Goal: Ask a question

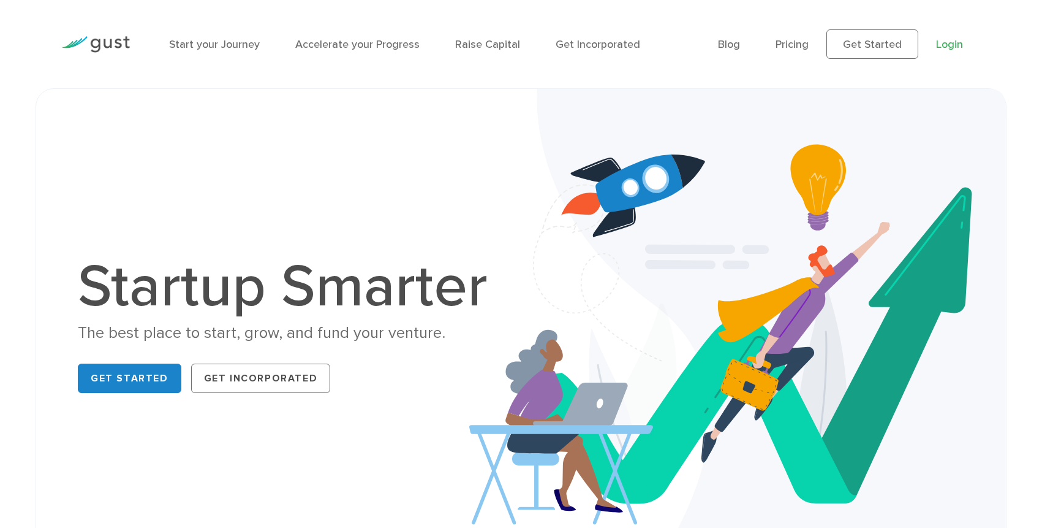
click at [949, 40] on link "Login" at bounding box center [949, 44] width 27 height 13
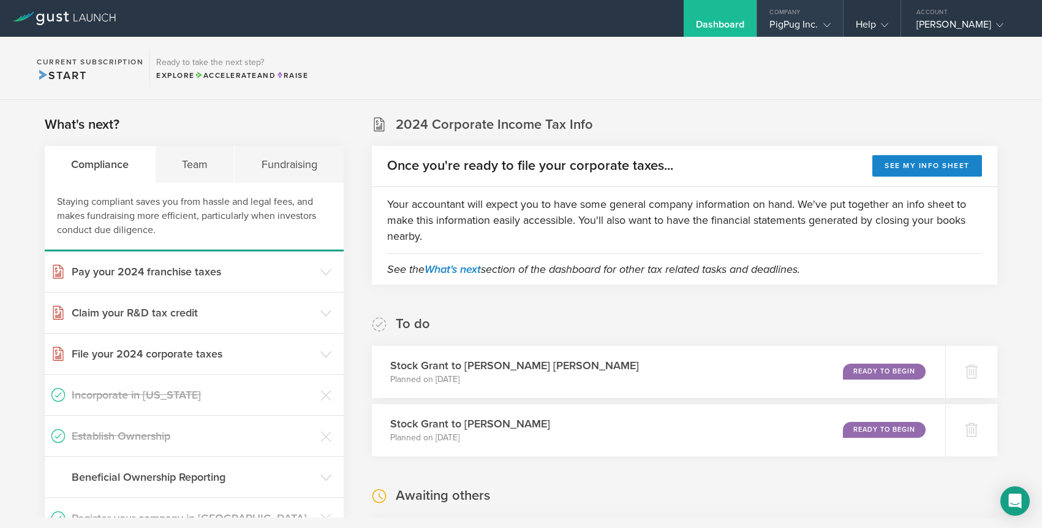
click at [795, 24] on div "PigPug Inc." at bounding box center [800, 27] width 61 height 18
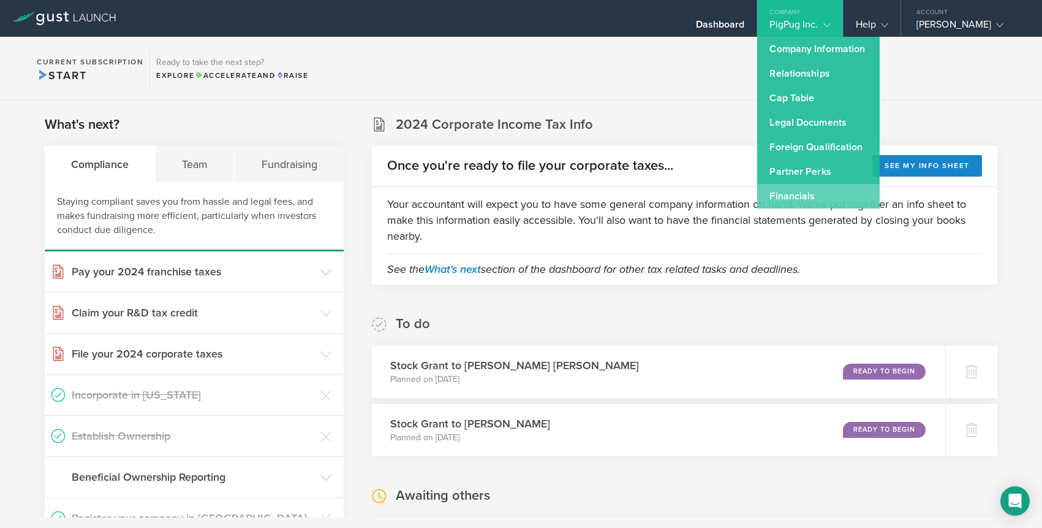
click at [794, 198] on link "Financials" at bounding box center [818, 196] width 123 height 25
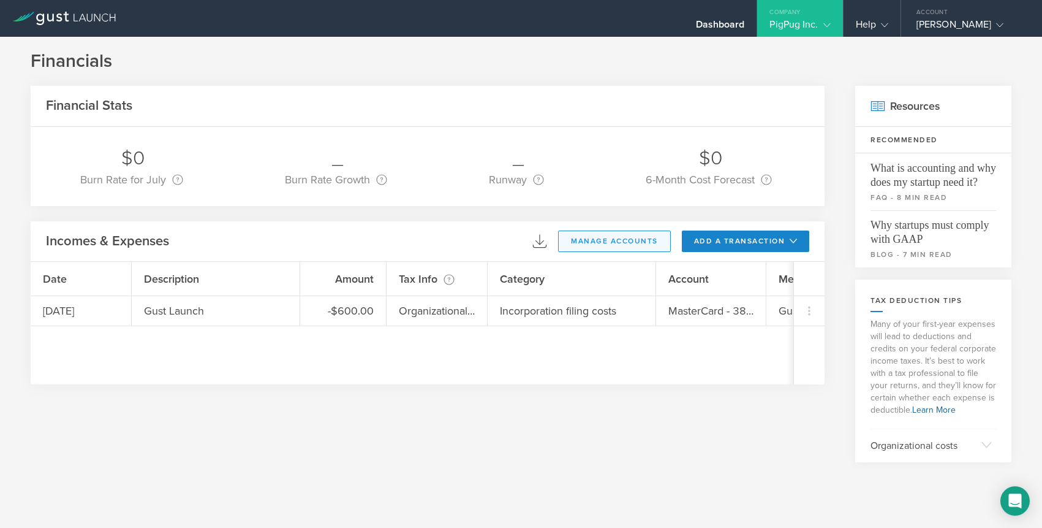
click at [589, 241] on button "manage accounts" at bounding box center [614, 240] width 113 height 21
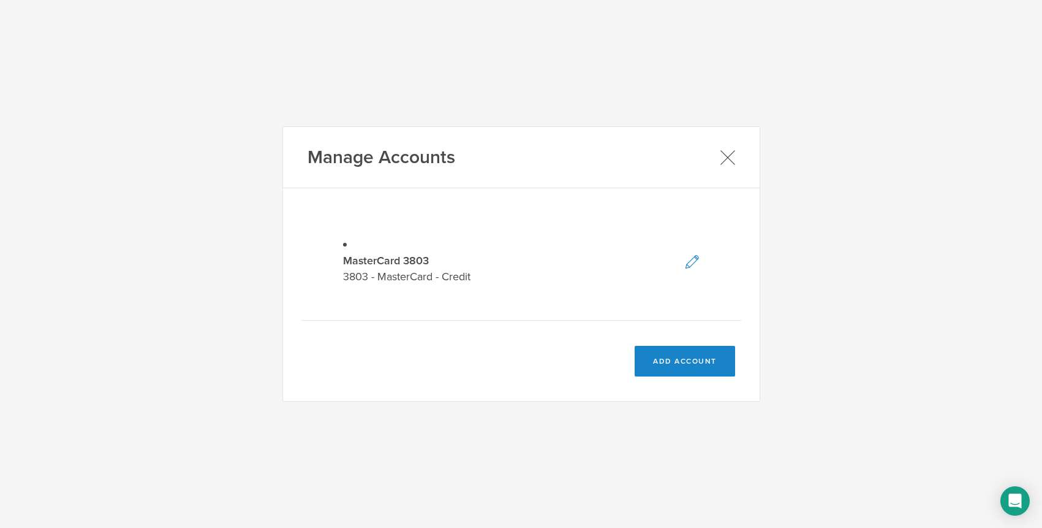
click at [727, 153] on icon at bounding box center [727, 157] width 15 height 15
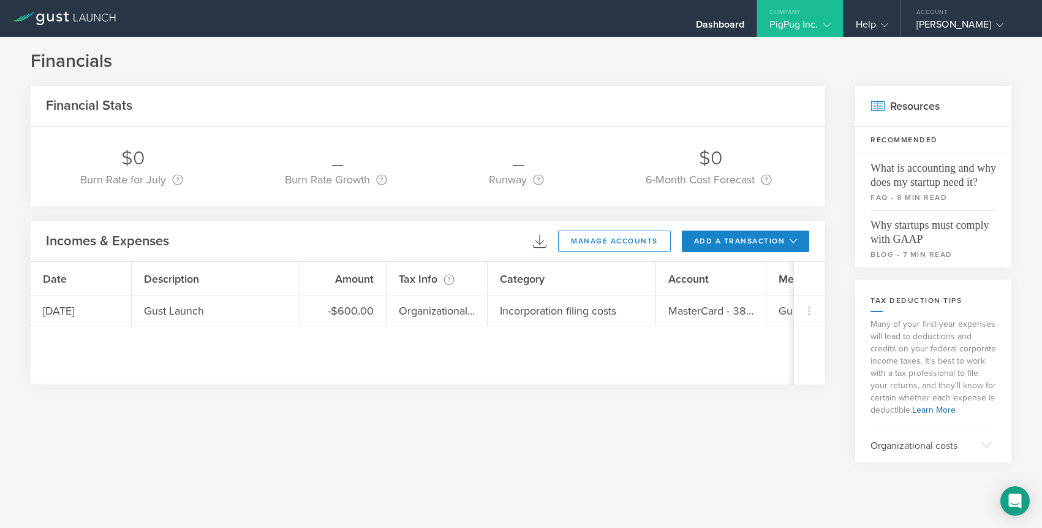
click at [805, 26] on div "PigPug Inc." at bounding box center [800, 27] width 61 height 18
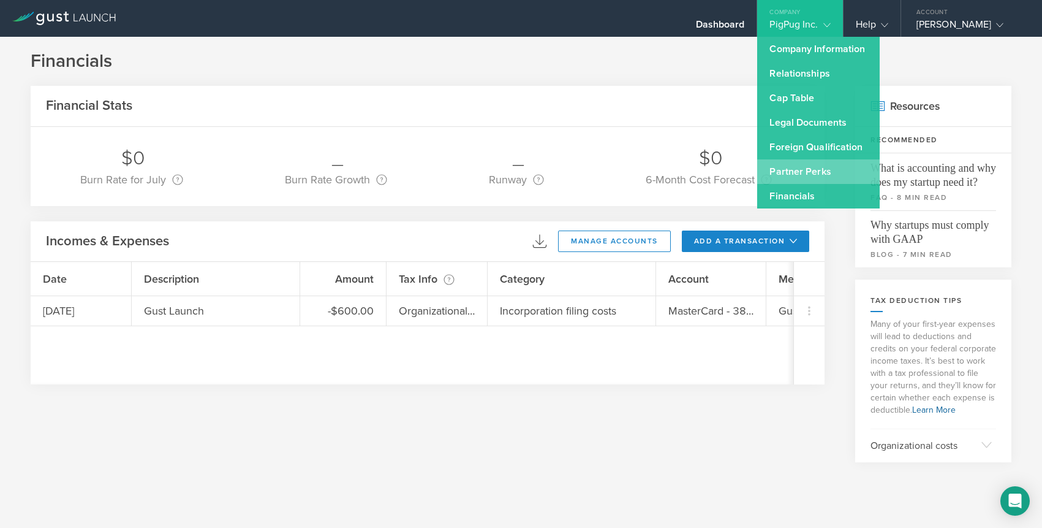
click at [795, 176] on link "Partner Perks" at bounding box center [818, 171] width 123 height 25
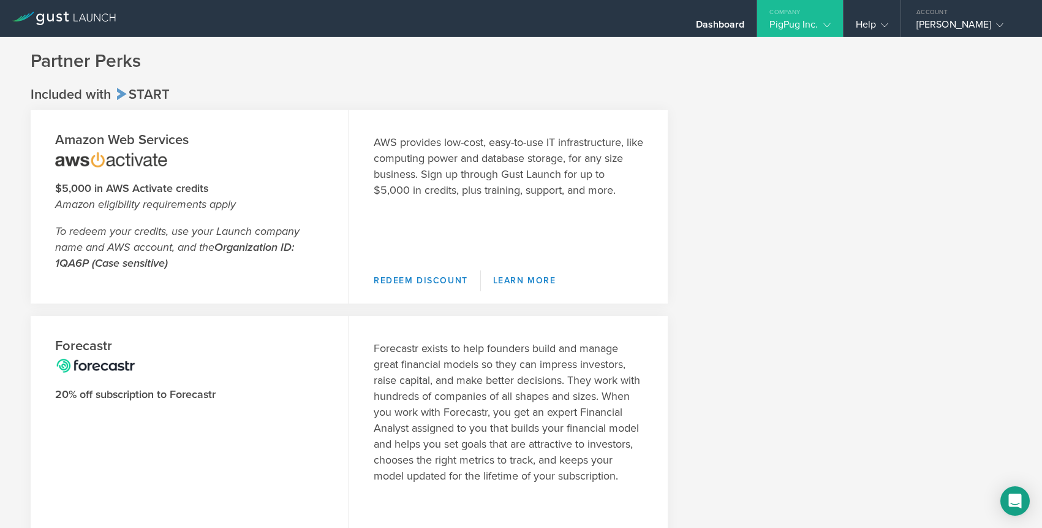
click at [825, 23] on icon at bounding box center [827, 24] width 7 height 7
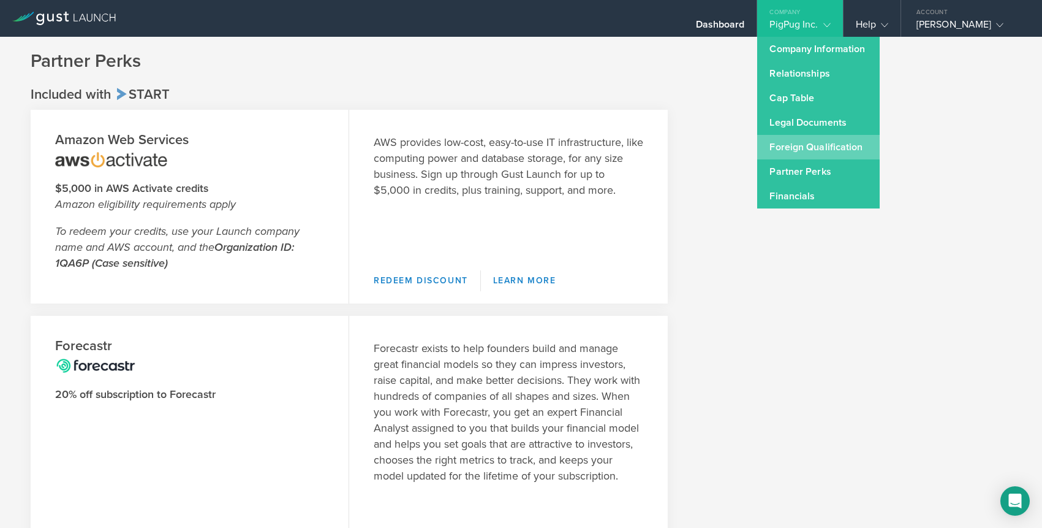
click at [800, 153] on link "Foreign Qualification" at bounding box center [818, 147] width 123 height 25
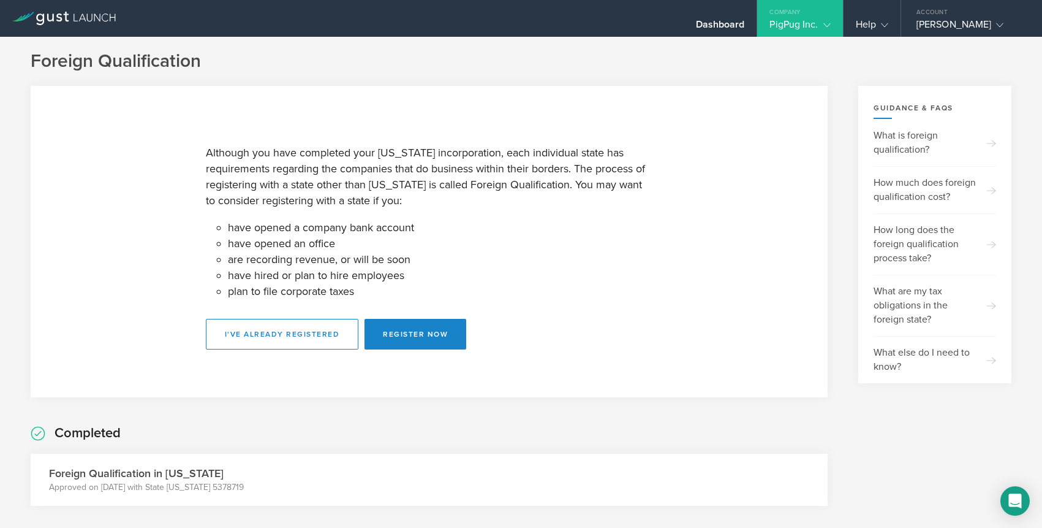
click at [821, 20] on gust-icon at bounding box center [825, 24] width 12 height 12
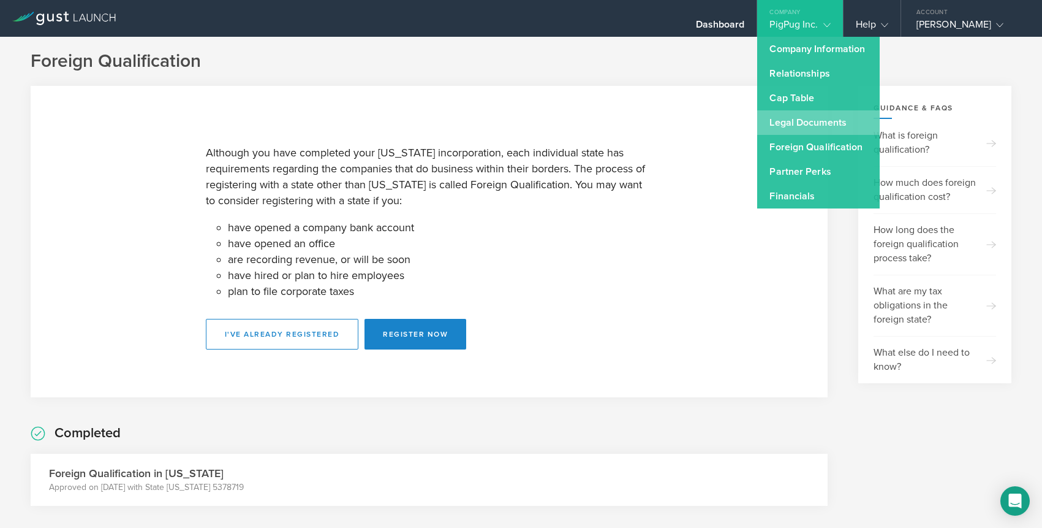
click at [799, 120] on link "Legal Documents" at bounding box center [818, 122] width 123 height 25
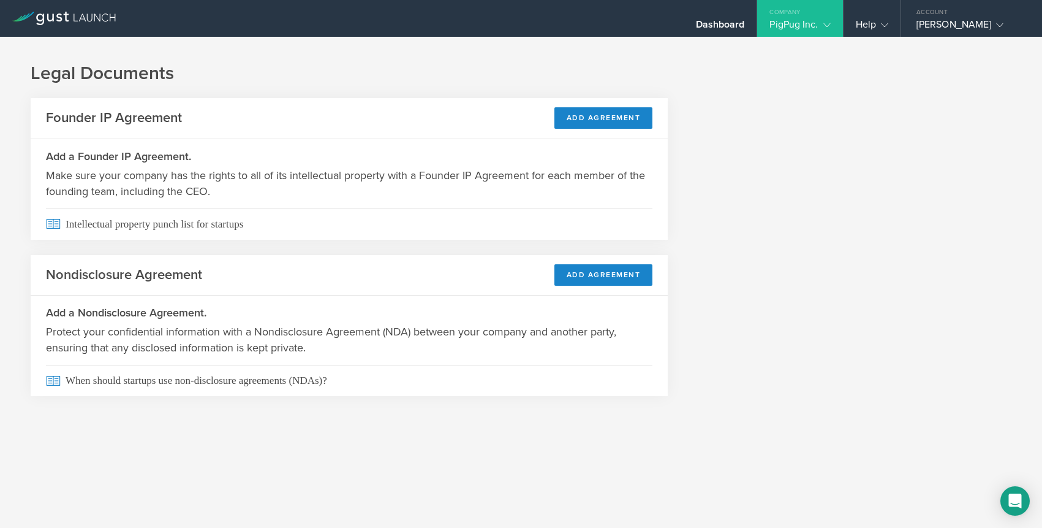
click at [820, 19] on gust-icon at bounding box center [825, 24] width 12 height 12
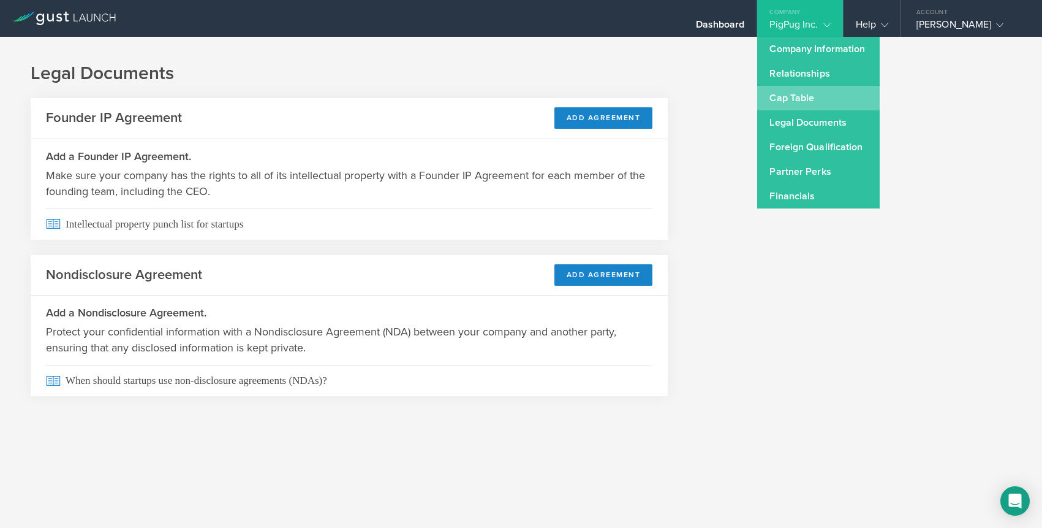
click at [800, 92] on link "Cap Table" at bounding box center [818, 98] width 123 height 25
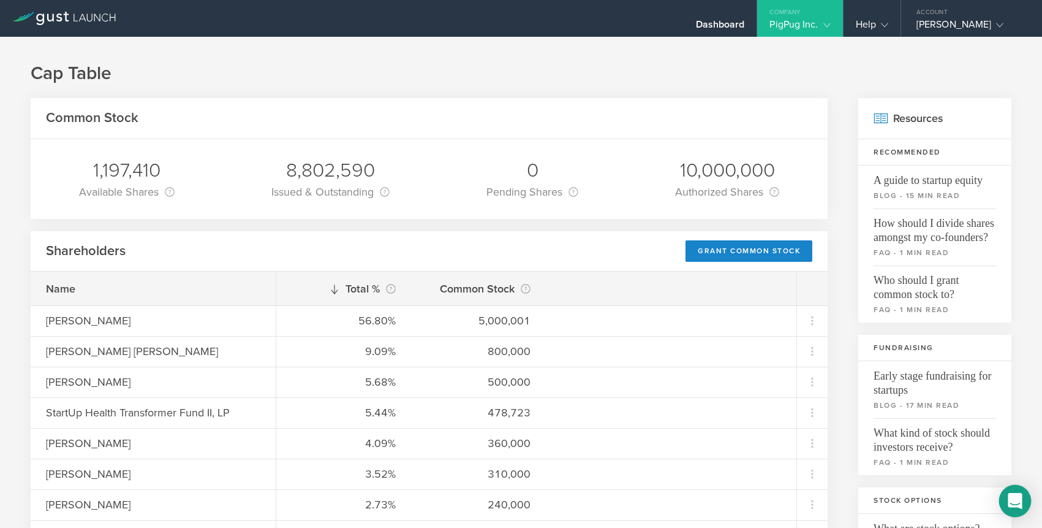
click at [1010, 502] on icon "Open Intercom Messenger" at bounding box center [1015, 501] width 14 height 16
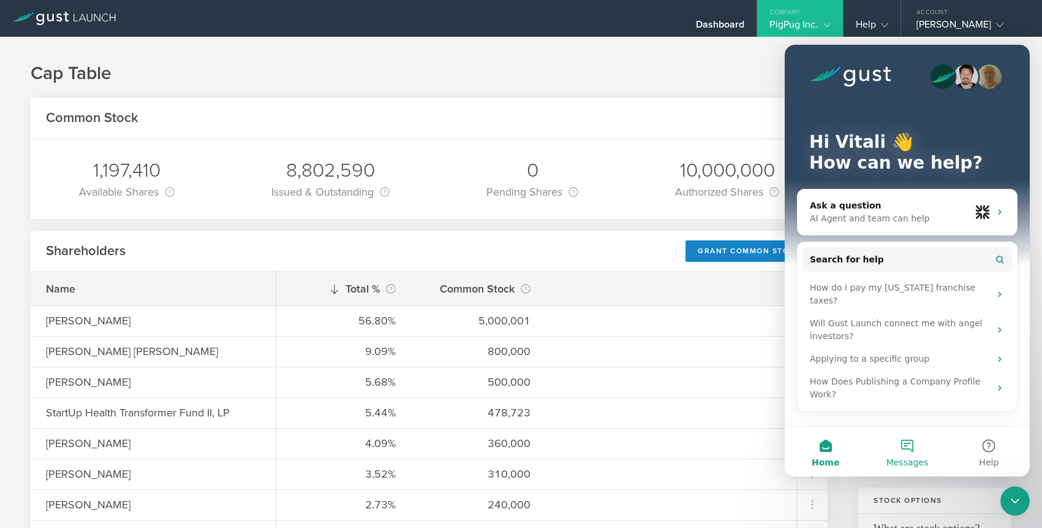
click at [916, 452] on button "Messages" at bounding box center [906, 451] width 81 height 49
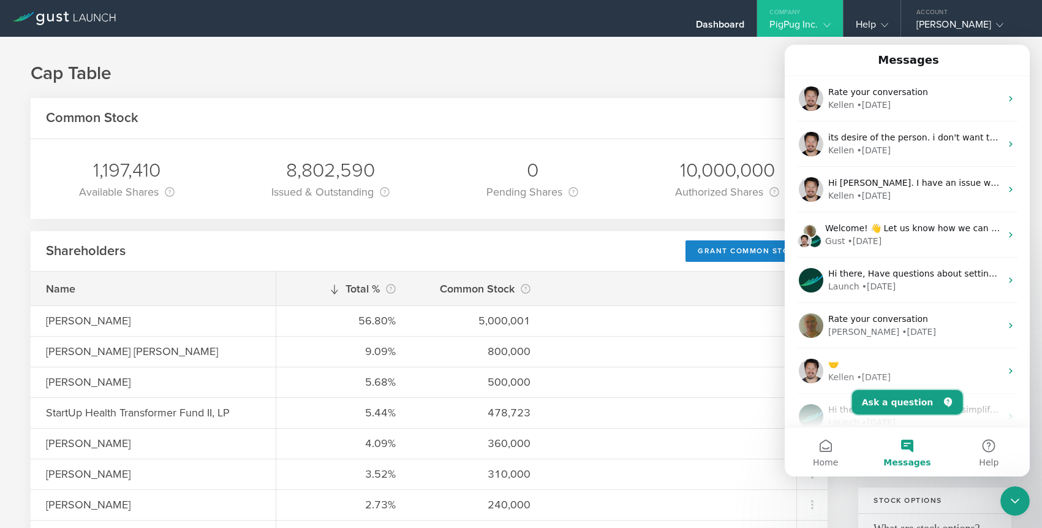
click at [895, 409] on button "Ask a question" at bounding box center [907, 402] width 111 height 25
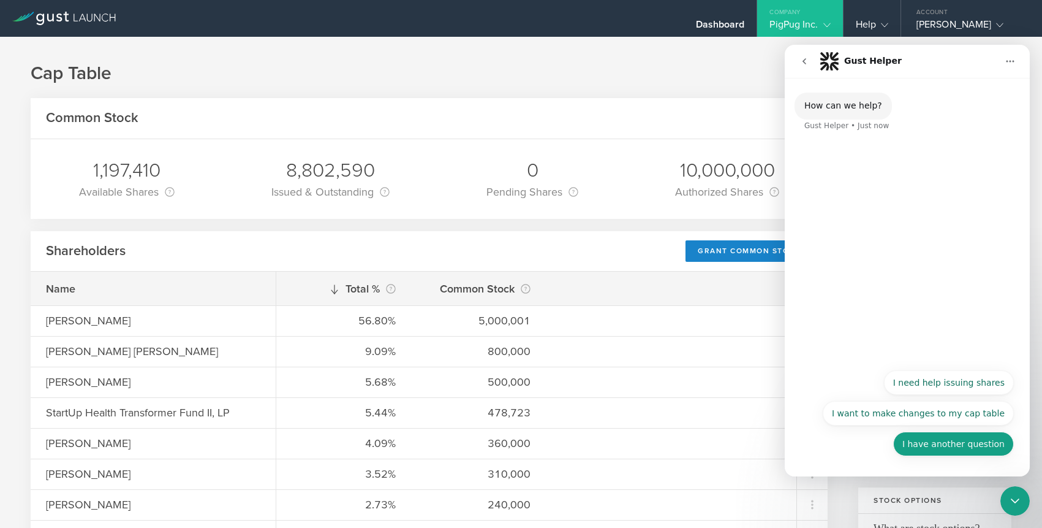
click at [957, 447] on button "I have another question" at bounding box center [953, 443] width 121 height 25
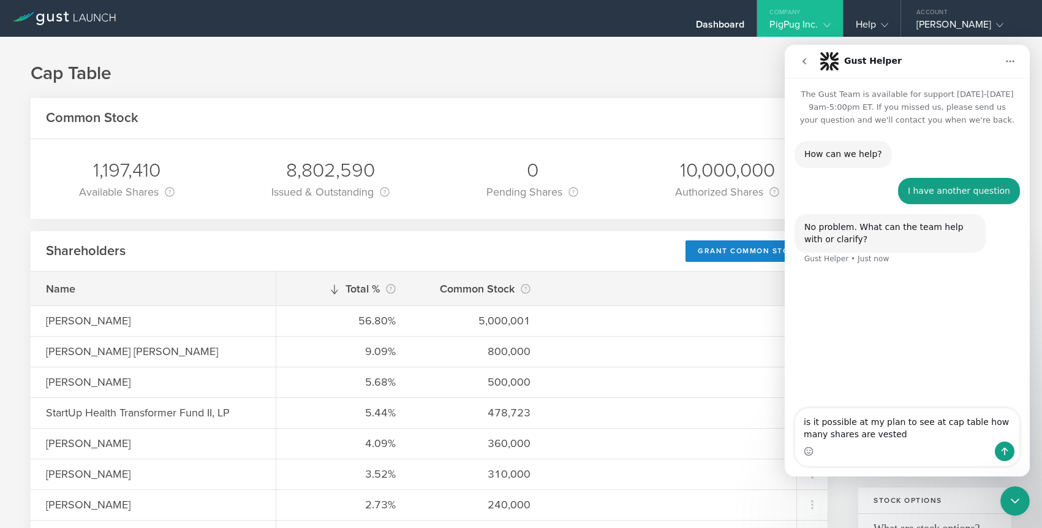
type textarea "is it possible at my plan to see at cap table how many shares are vested?"
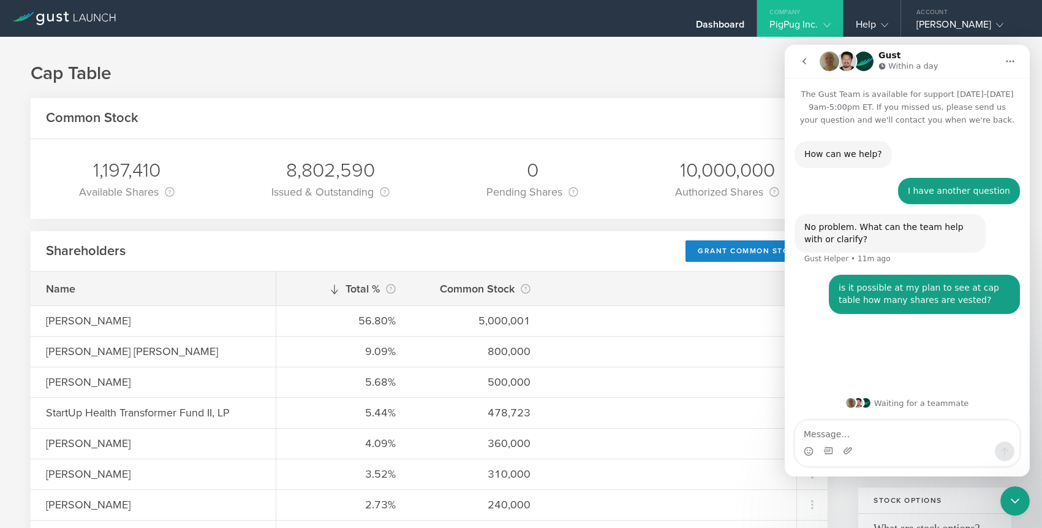
click at [874, 220] on div "No problem. What can the team help with or clarify? Gust Helper • 11m ago" at bounding box center [890, 233] width 191 height 39
